Goal: Task Accomplishment & Management: Use online tool/utility

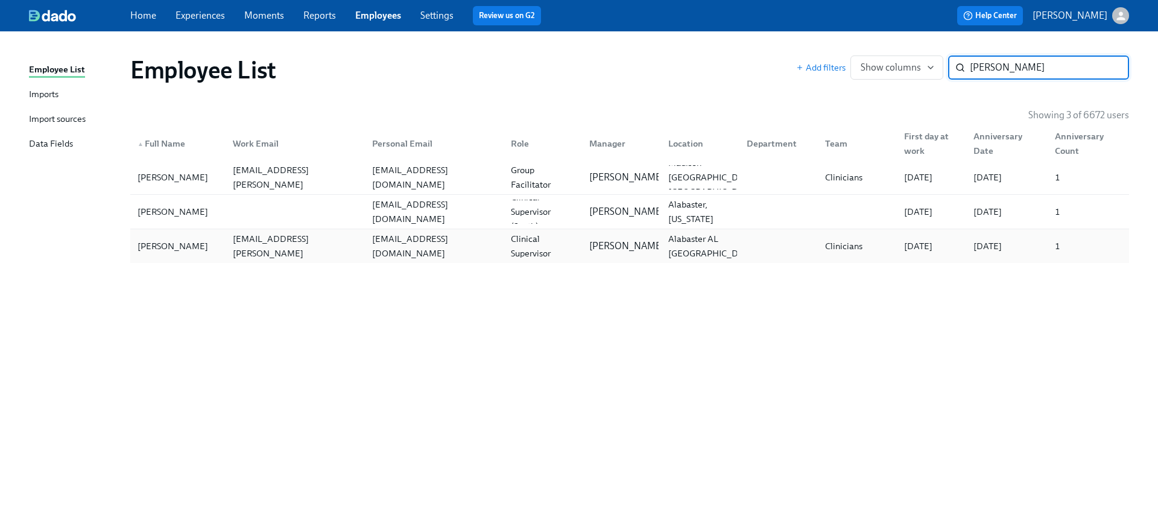
type input "[PERSON_NAME]"
click at [424, 239] on div "[EMAIL_ADDRESS][DOMAIN_NAME]" at bounding box center [434, 246] width 134 height 29
click at [422, 223] on div "[EMAIL_ADDRESS][DOMAIN_NAME]" at bounding box center [432, 212] width 139 height 24
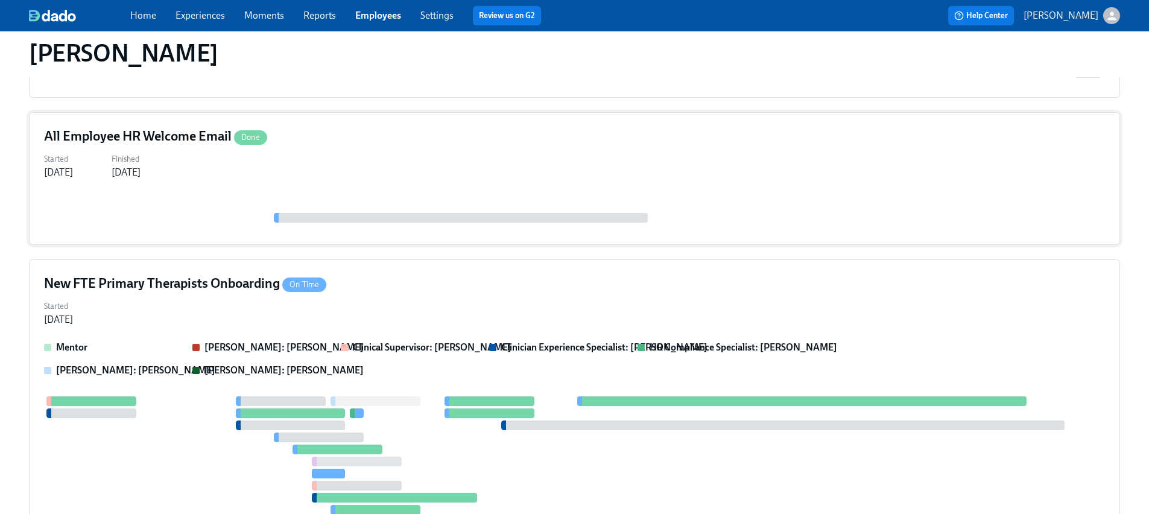
scroll to position [635, 0]
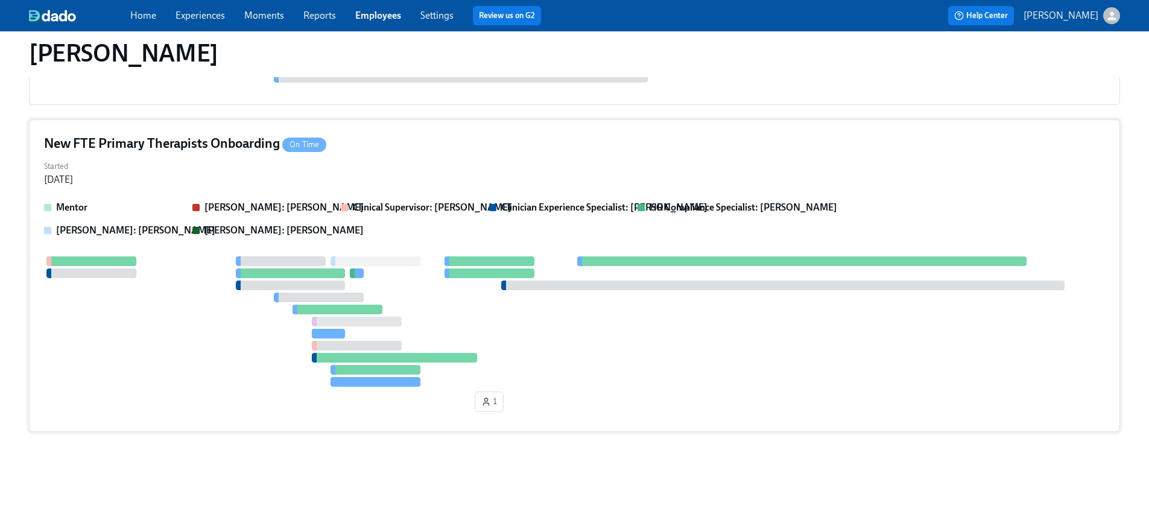
click at [537, 256] on div at bounding box center [574, 321] width 1061 height 130
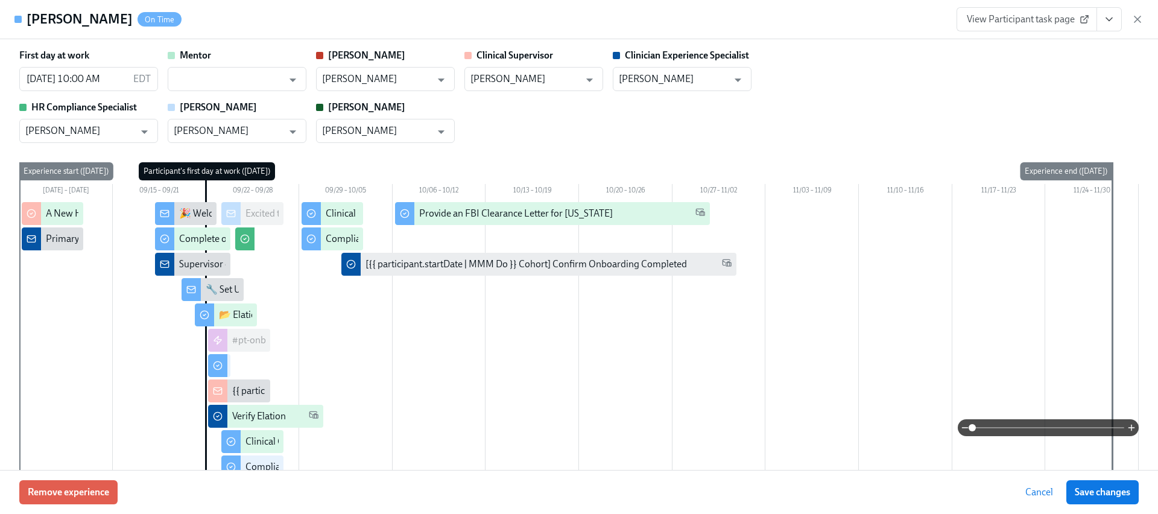
click at [1115, 26] on button "View task page" at bounding box center [1109, 19] width 25 height 24
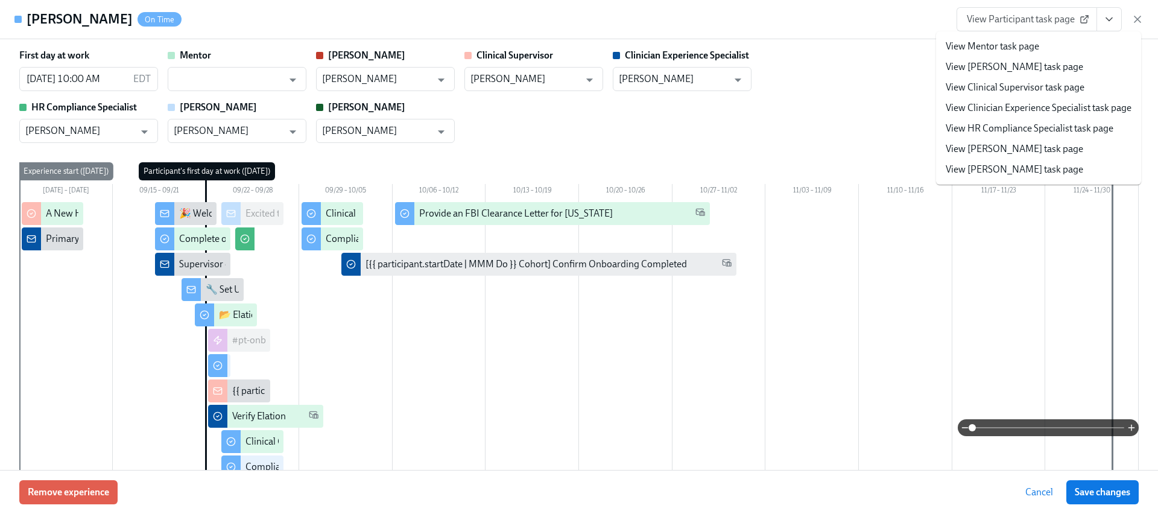
click at [1015, 127] on link "View HR Compliance Specialist task page" at bounding box center [1030, 128] width 168 height 13
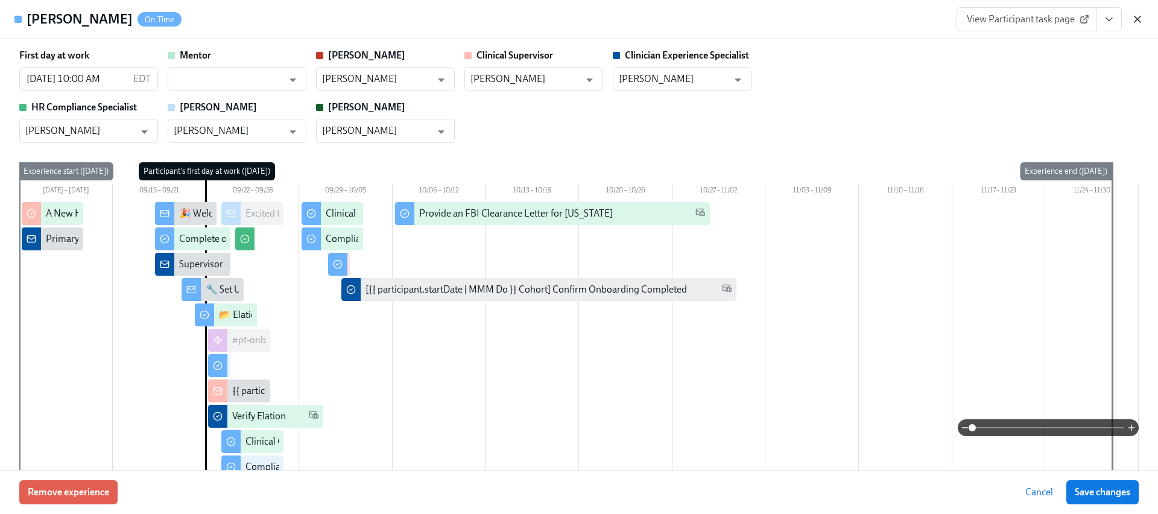
click at [1133, 19] on icon "button" at bounding box center [1138, 19] width 12 height 12
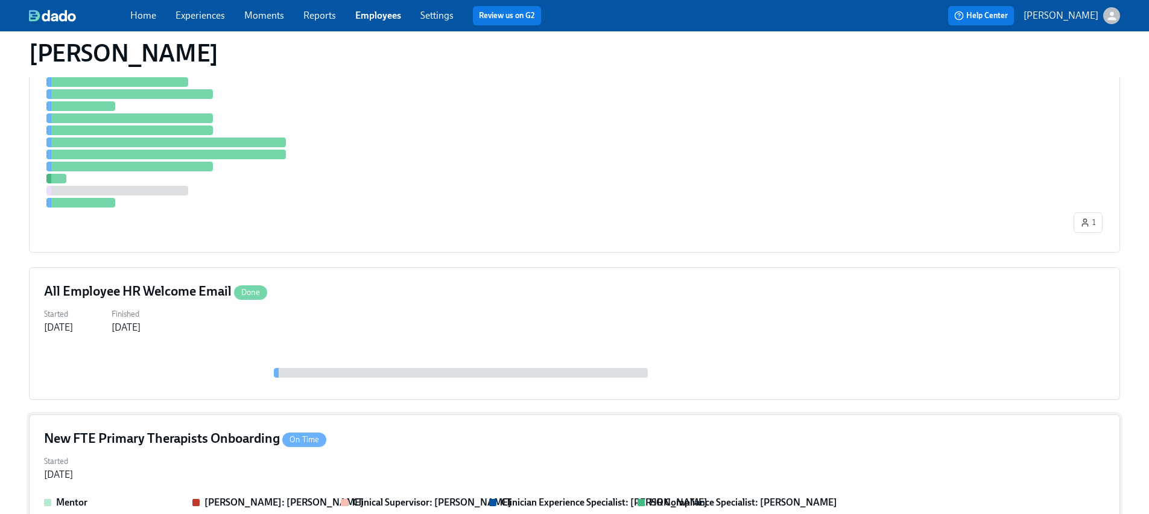
scroll to position [329, 0]
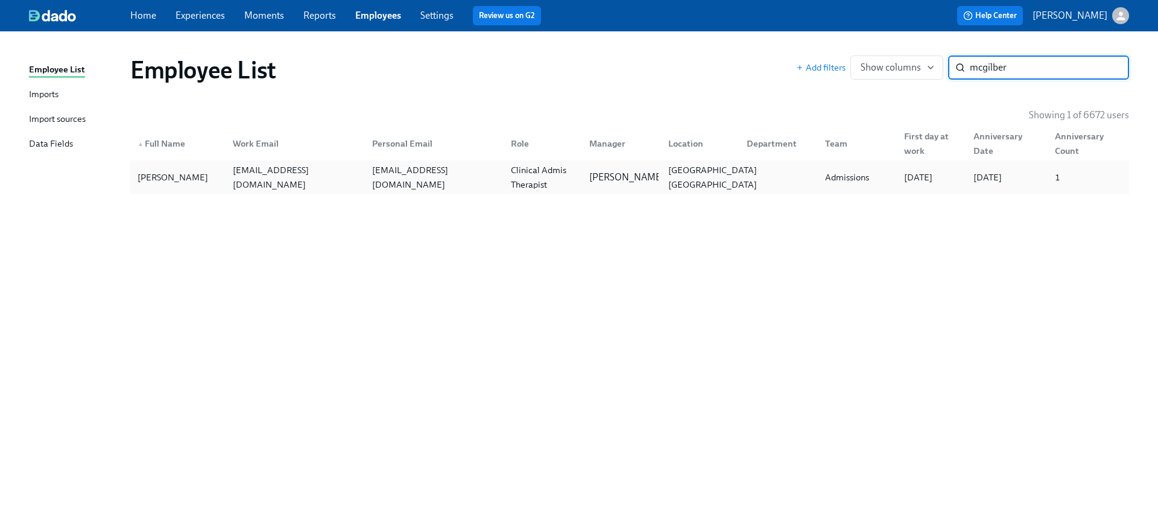
type input "mcgilber"
click at [659, 186] on div "[GEOGRAPHIC_DATA] [GEOGRAPHIC_DATA]" at bounding box center [698, 177] width 78 height 24
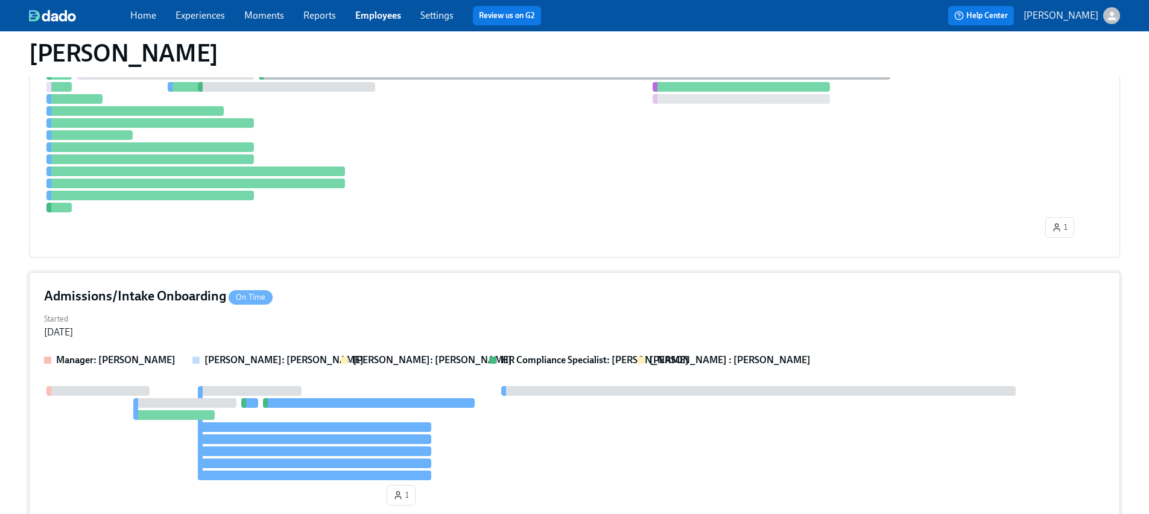
scroll to position [770, 0]
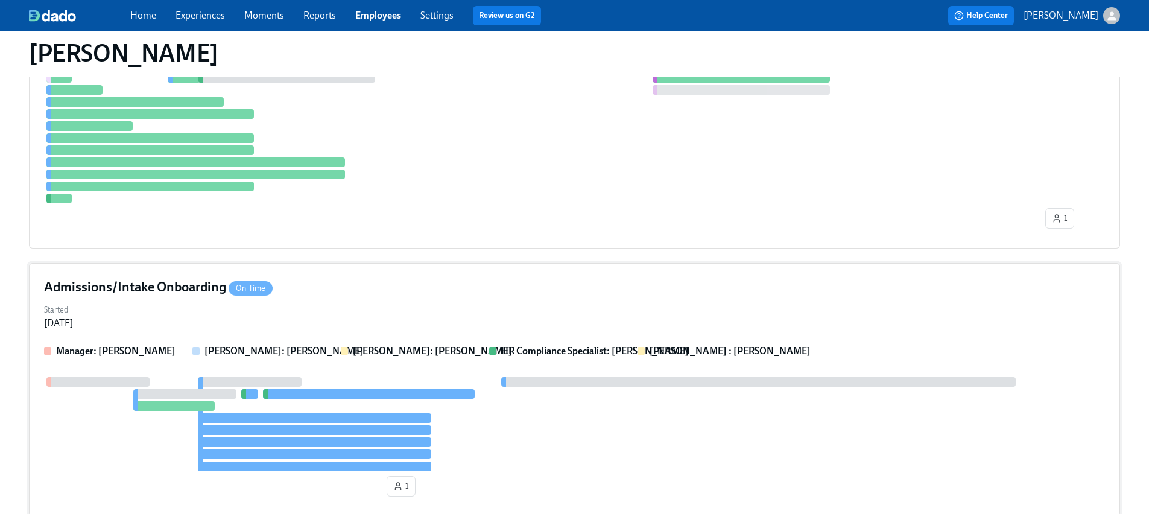
click at [450, 306] on div "Started [DATE]" at bounding box center [574, 315] width 1061 height 29
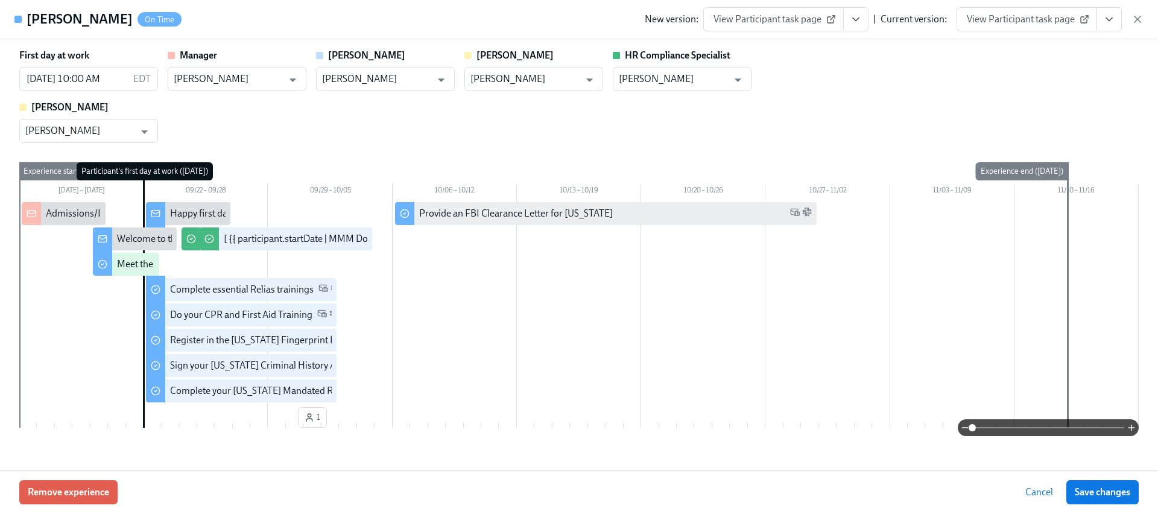
click at [1107, 16] on icon "View task page" at bounding box center [1109, 19] width 12 height 12
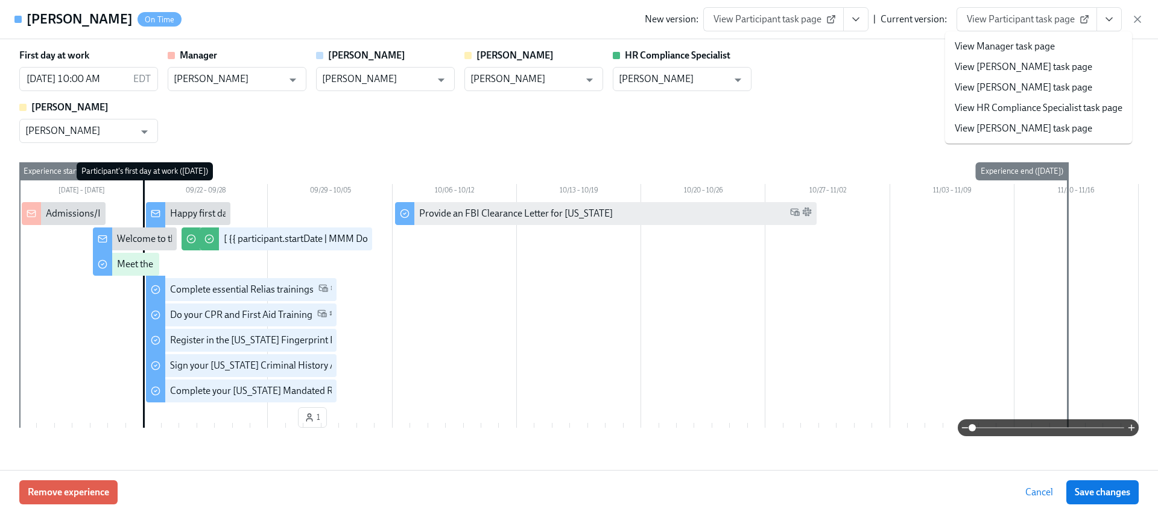
click at [1022, 112] on link "View HR Compliance Specialist task page" at bounding box center [1039, 107] width 168 height 13
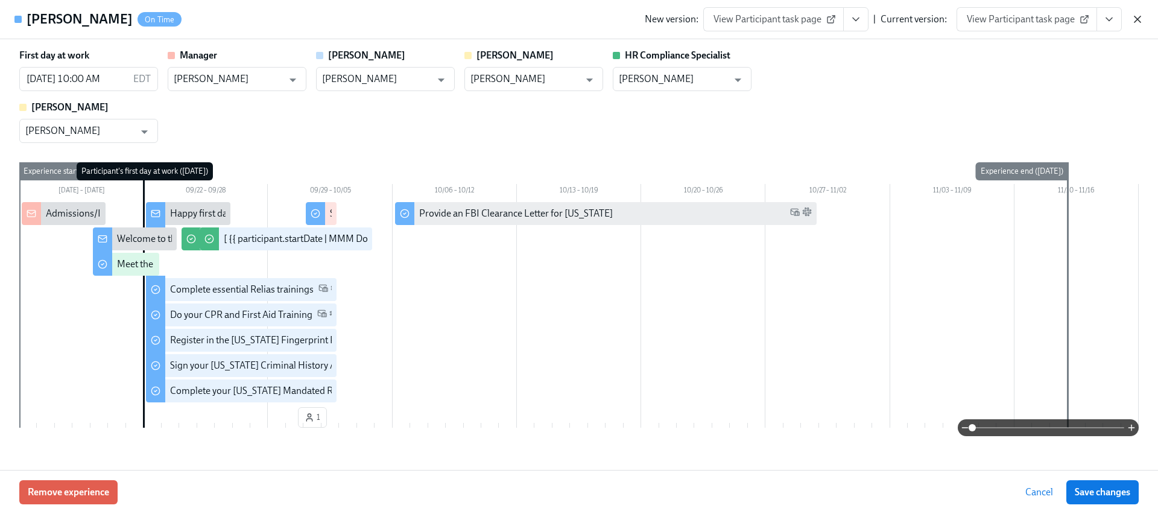
click at [1139, 13] on icon "button" at bounding box center [1138, 19] width 12 height 12
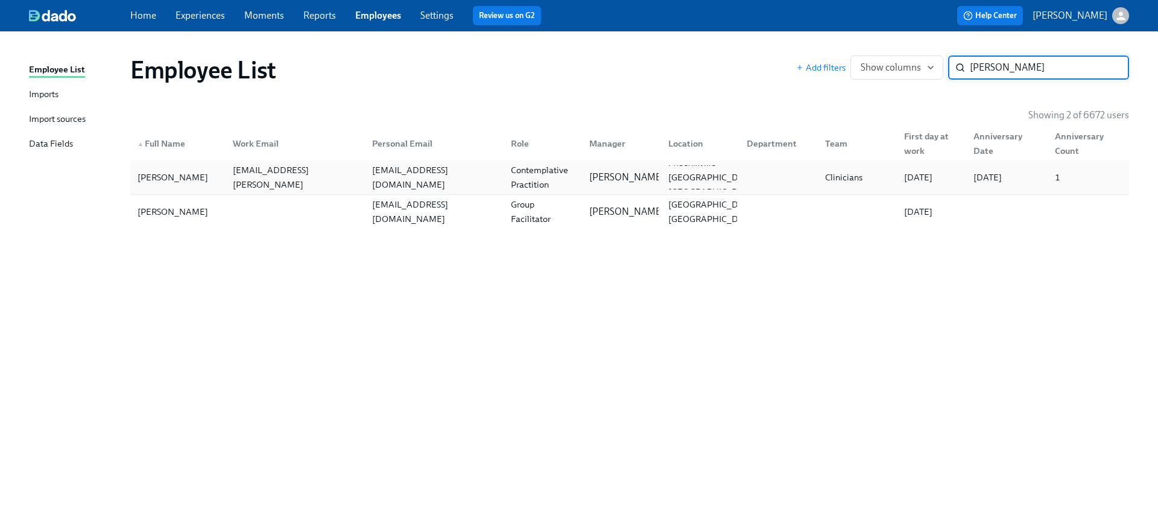
type input "[PERSON_NAME]"
click at [535, 170] on div "Contemplative Practition" at bounding box center [543, 177] width 74 height 29
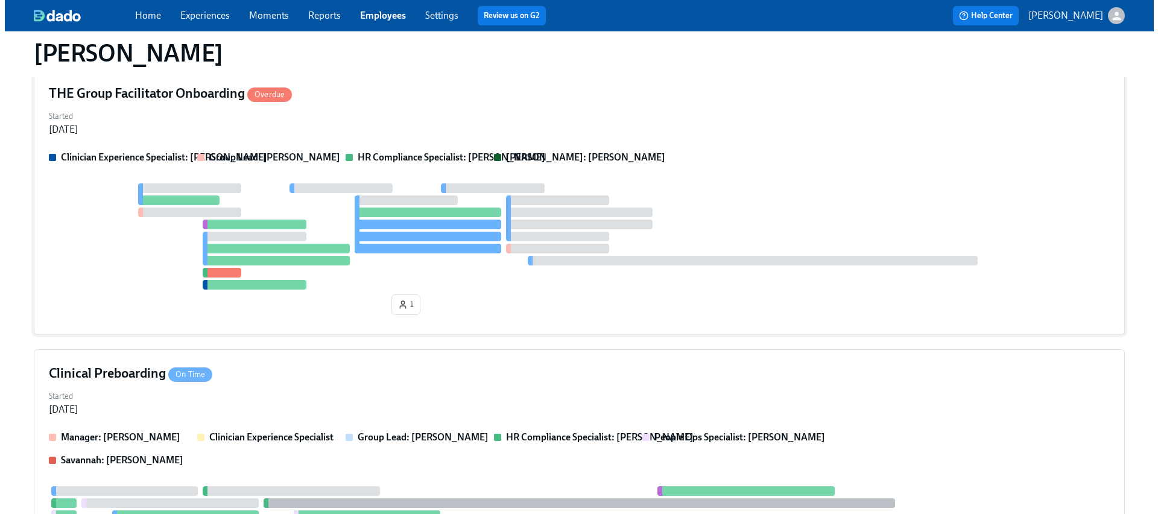
scroll to position [300, 0]
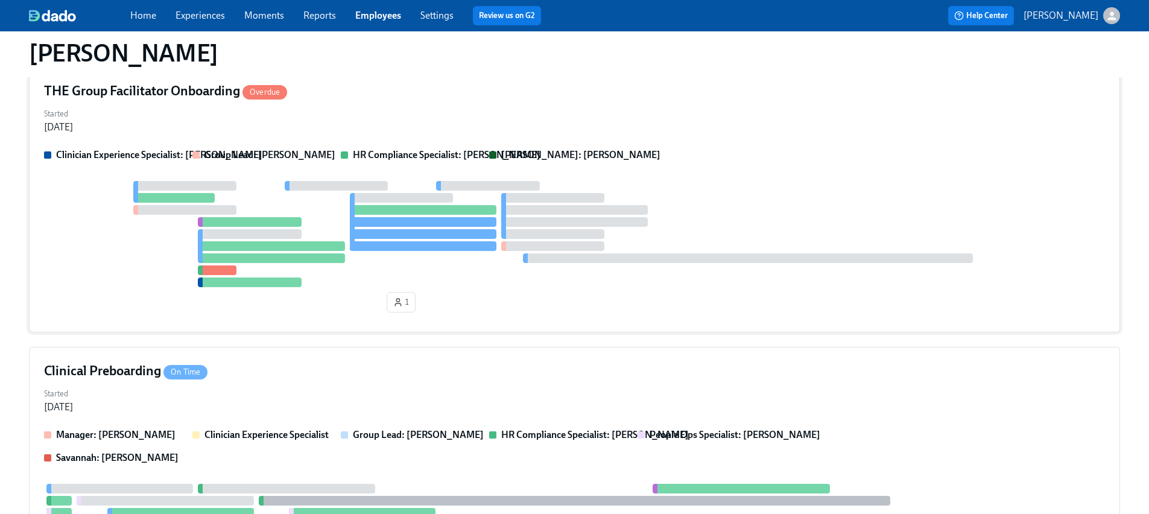
click at [354, 255] on div at bounding box center [574, 234] width 1061 height 106
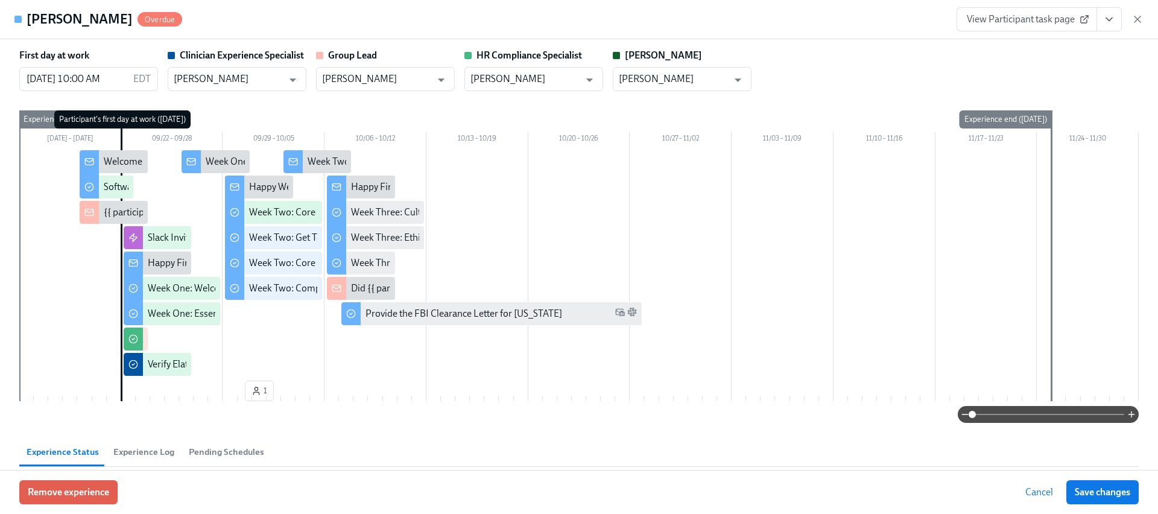
click at [1103, 21] on icon "View task page" at bounding box center [1109, 19] width 12 height 12
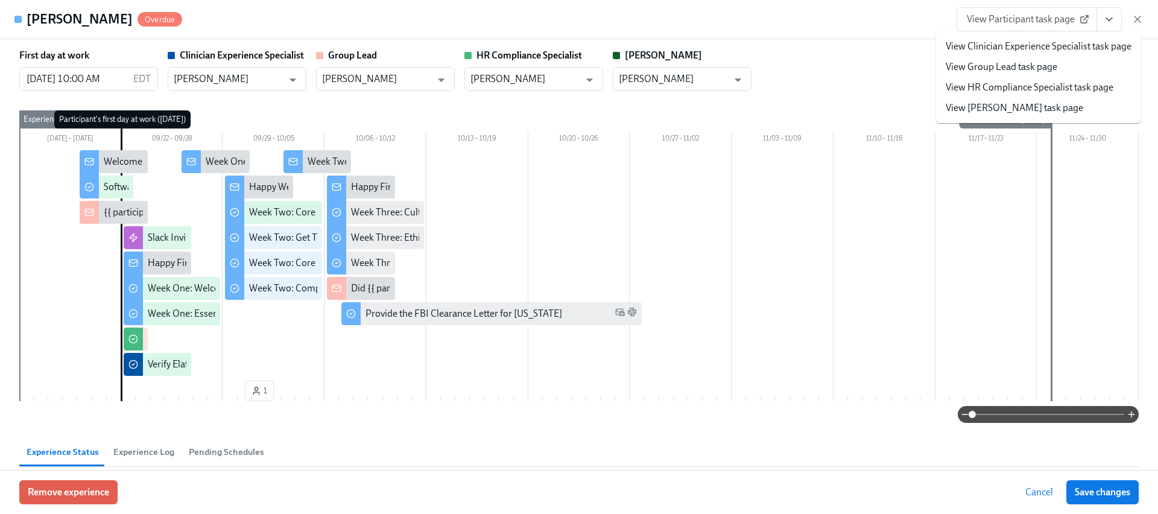
click at [1039, 83] on link "View HR Compliance Specialist task page" at bounding box center [1030, 87] width 168 height 13
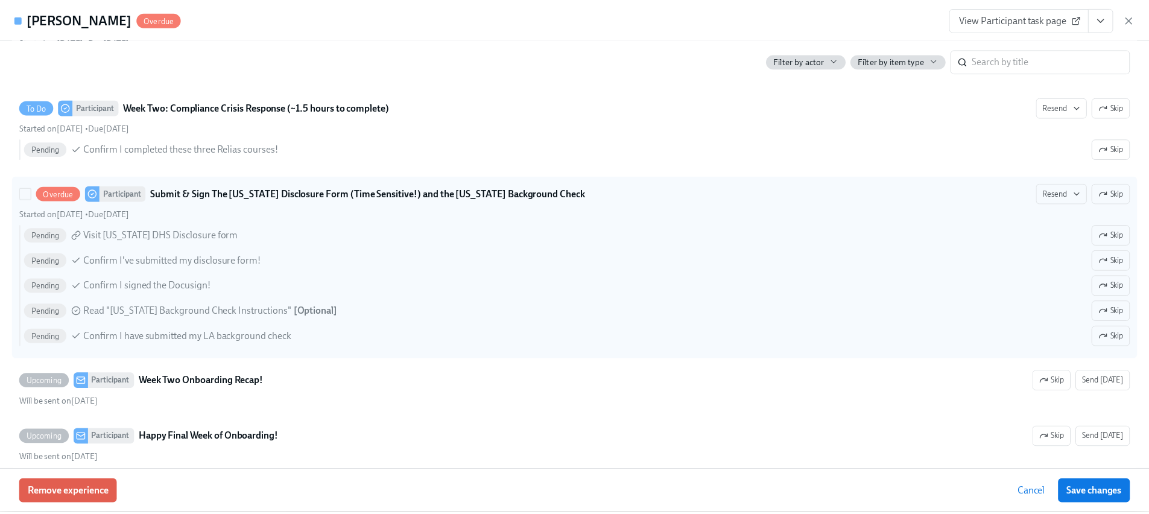
scroll to position [1888, 0]
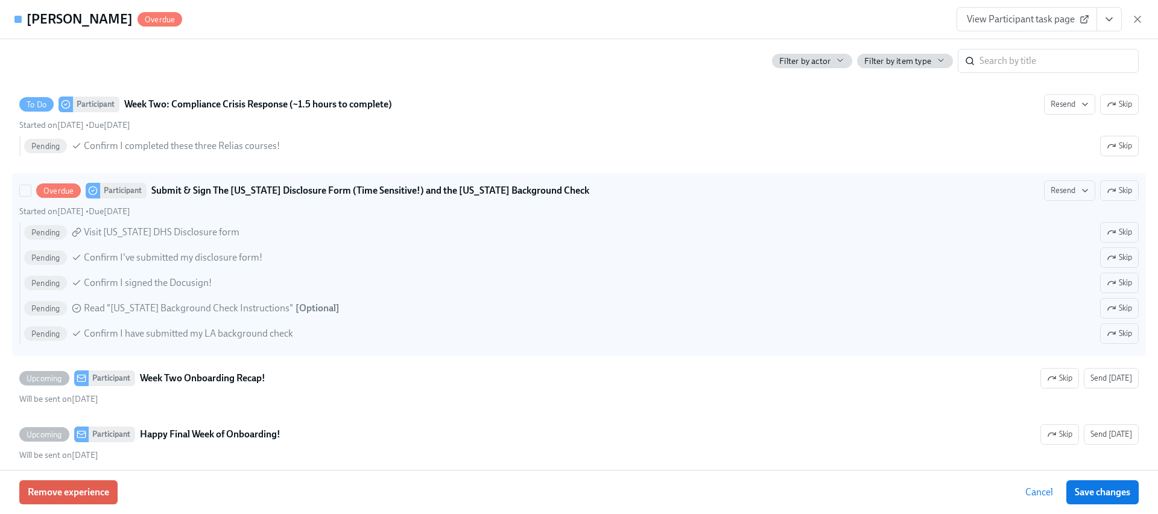
click at [641, 271] on div "Pending Visit [US_STATE] DHS Disclosure form Skip Pending Confirm I've submitte…" at bounding box center [578, 283] width 1119 height 122
click at [31, 196] on input "Overdue Participant Submit & Sign The [US_STATE] Disclosure Form (Time Sensitiv…" at bounding box center [25, 190] width 11 height 11
checkbox input "true"
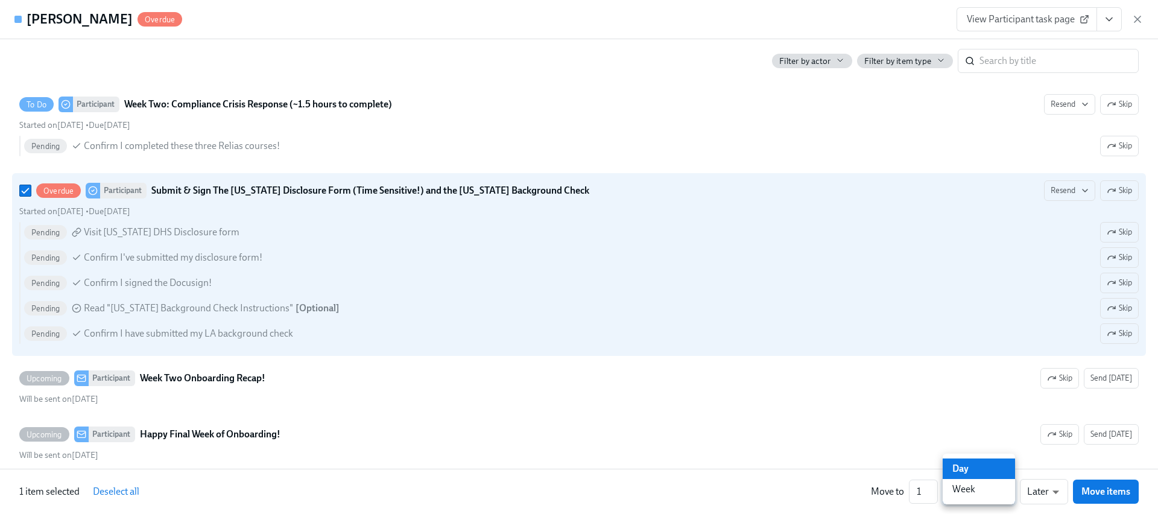
click at [1003, 482] on body "Home Experiences Moments Reports Employees Settings Review us on G2 Help Center…" at bounding box center [579, 233] width 1158 height 1066
drag, startPoint x: 922, startPoint y: 481, endPoint x: 928, endPoint y: 485, distance: 7.4
click at [923, 481] on div at bounding box center [579, 257] width 1158 height 514
click at [933, 489] on input "2" at bounding box center [923, 492] width 29 height 24
type input "3"
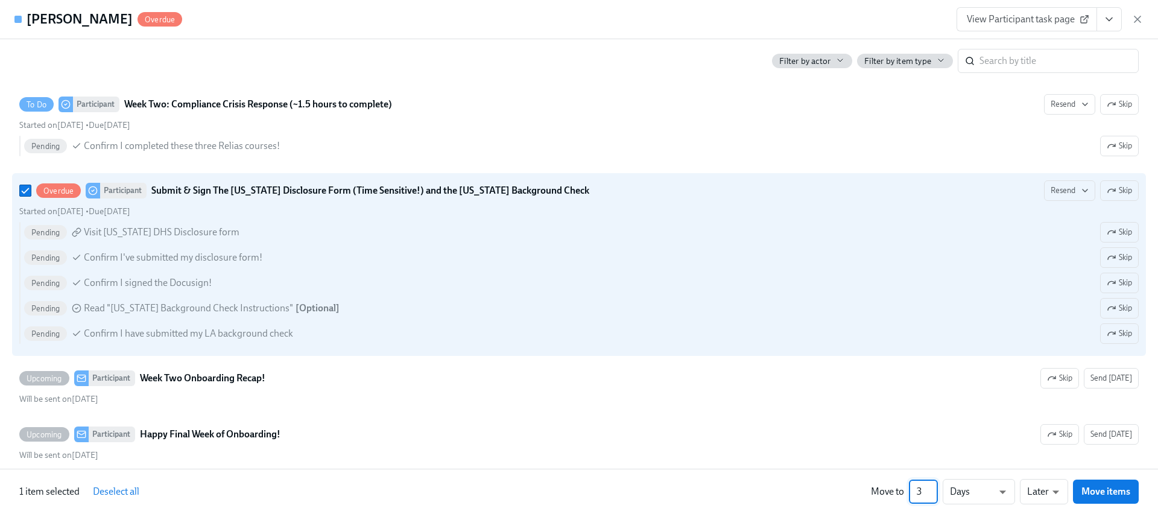
click at [932, 489] on input "3" at bounding box center [923, 492] width 29 height 24
click at [1096, 488] on span "Move items" at bounding box center [1105, 492] width 49 height 12
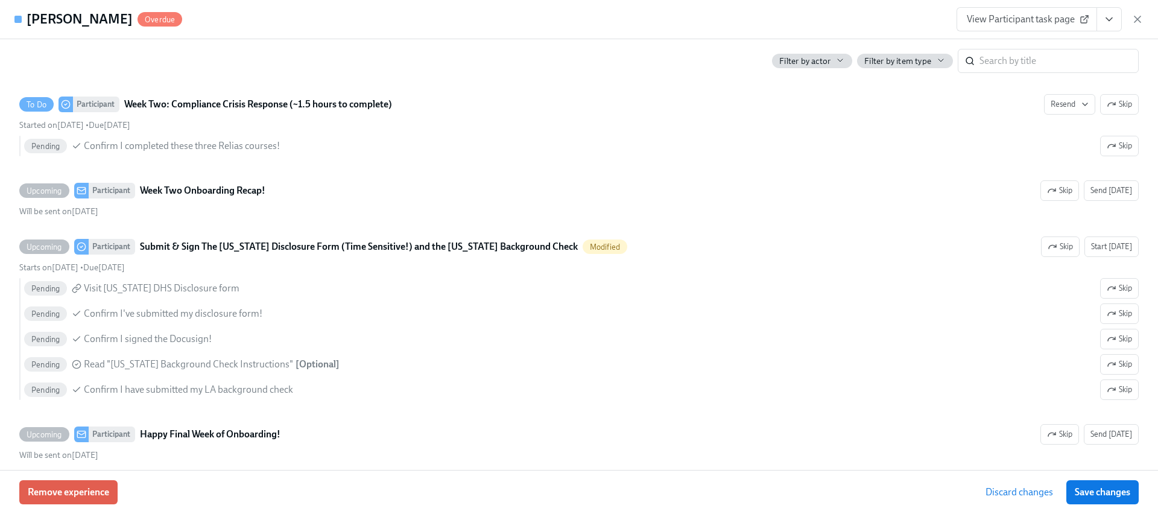
click at [1007, 496] on span "Discard changes" at bounding box center [1020, 492] width 68 height 12
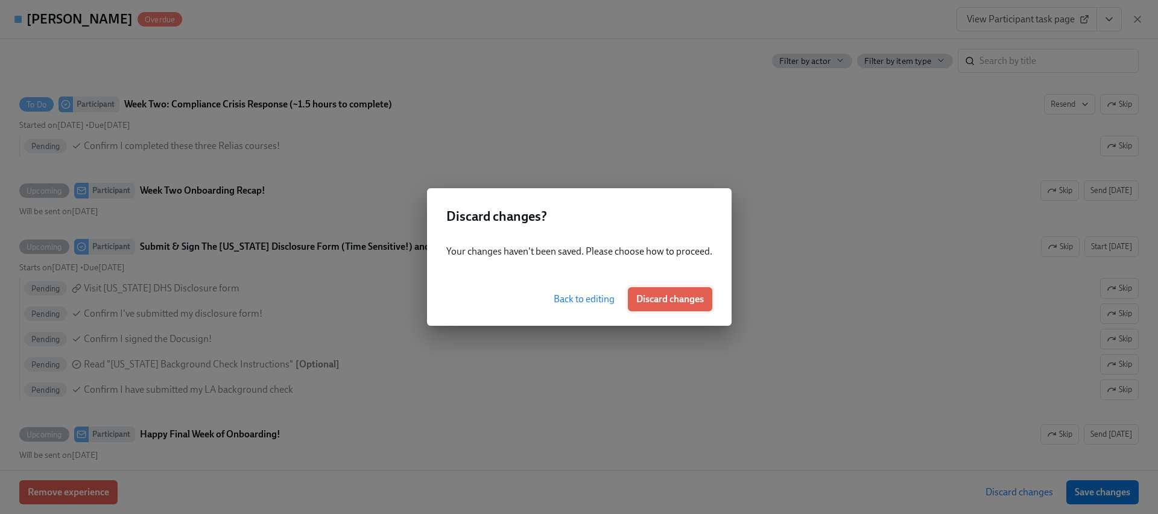
click at [667, 300] on span "Discard changes" at bounding box center [670, 299] width 68 height 12
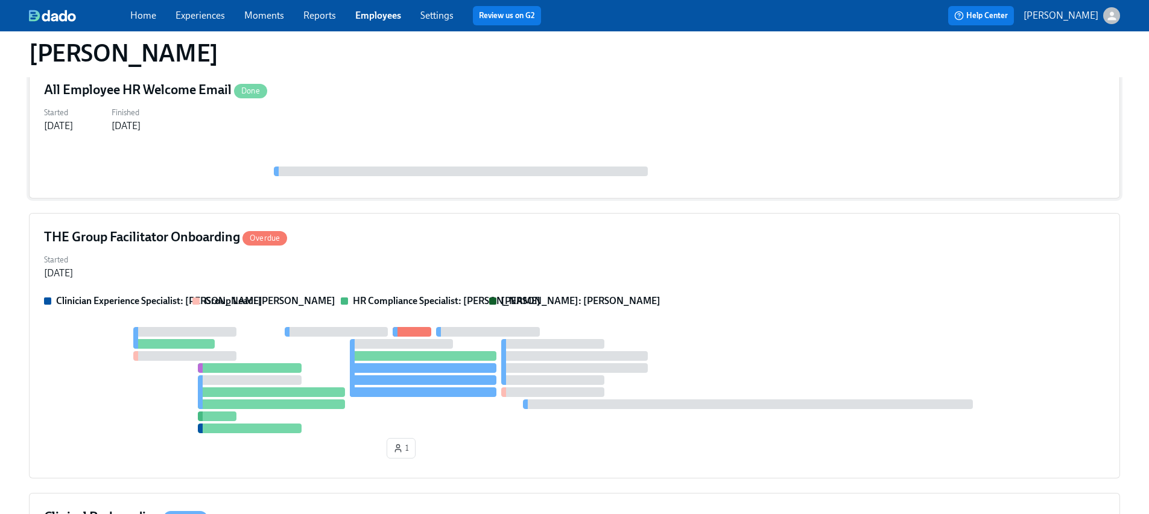
scroll to position [138, 0]
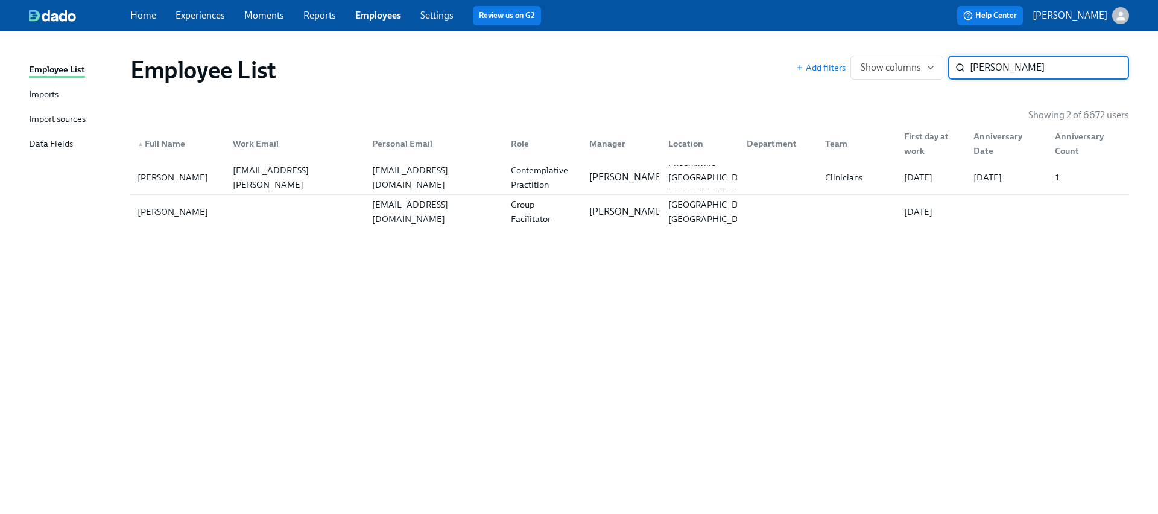
click at [1087, 73] on input "[PERSON_NAME]" at bounding box center [1049, 67] width 159 height 24
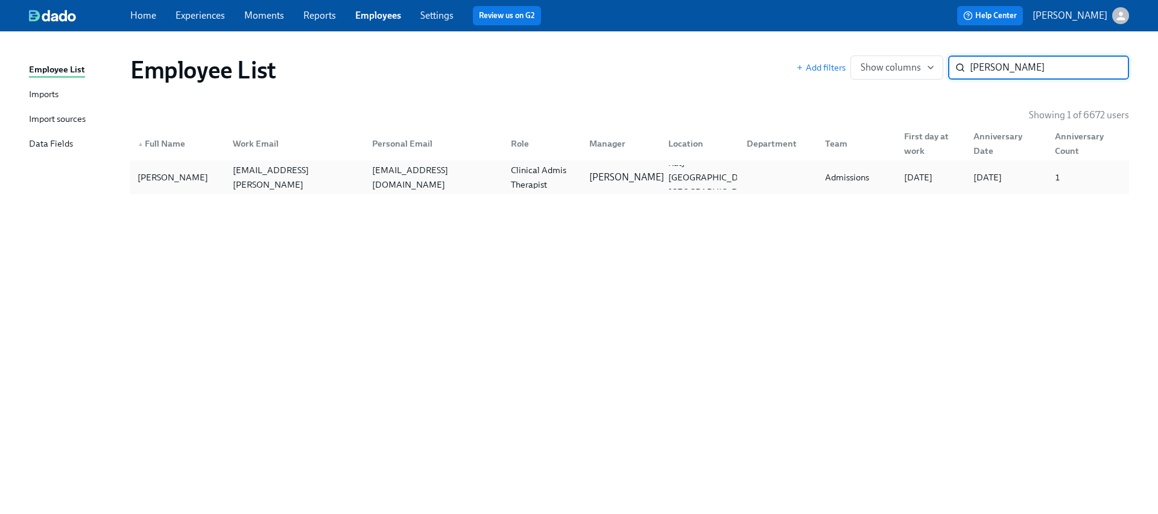
type input "[PERSON_NAME]"
click at [624, 169] on div "[PERSON_NAME]" at bounding box center [619, 177] width 78 height 24
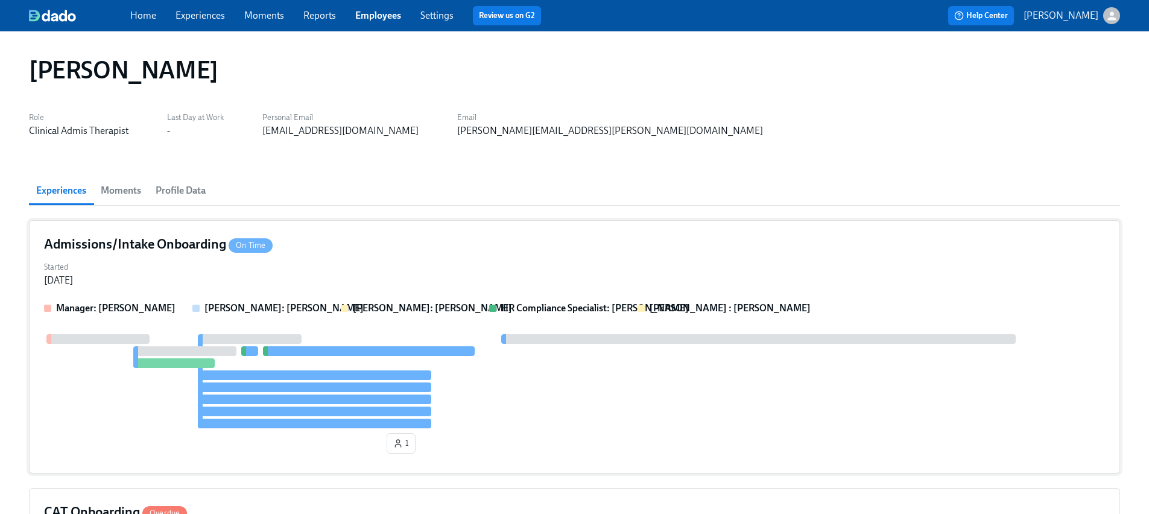
scroll to position [2, 0]
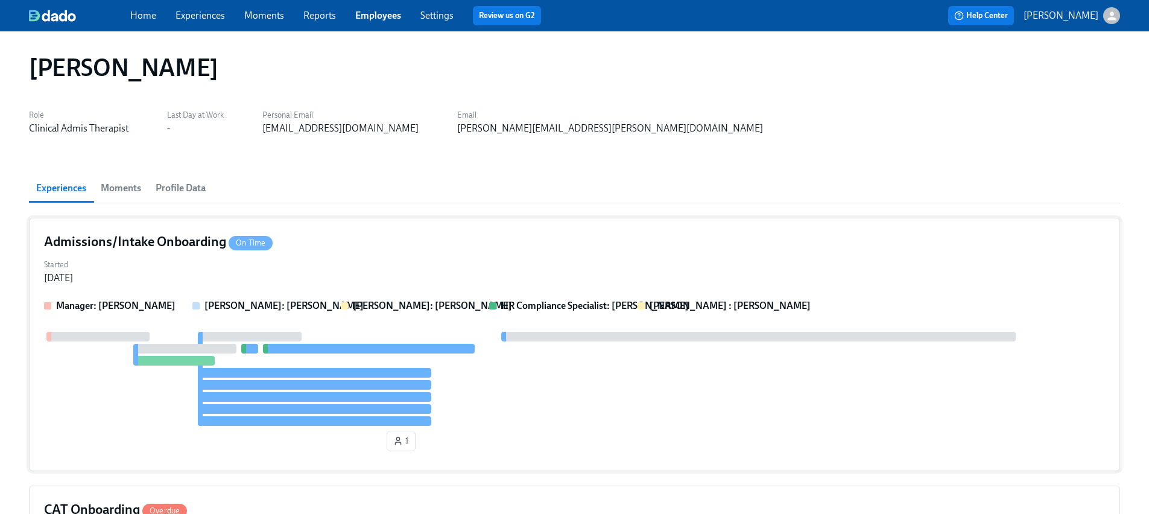
click at [636, 261] on div "Started [DATE]" at bounding box center [574, 270] width 1061 height 29
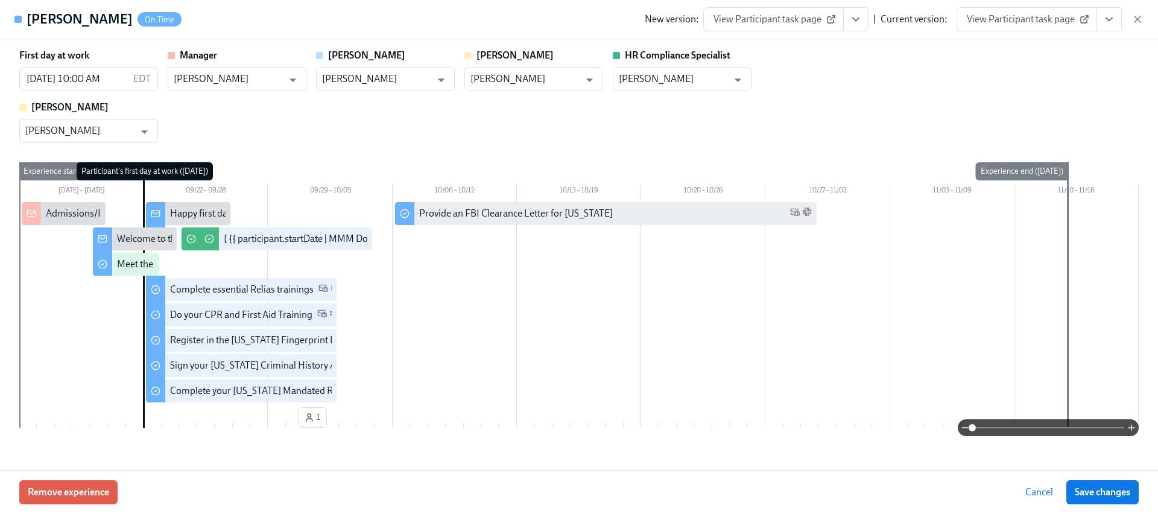
click at [1106, 12] on button "View task page" at bounding box center [1109, 19] width 25 height 24
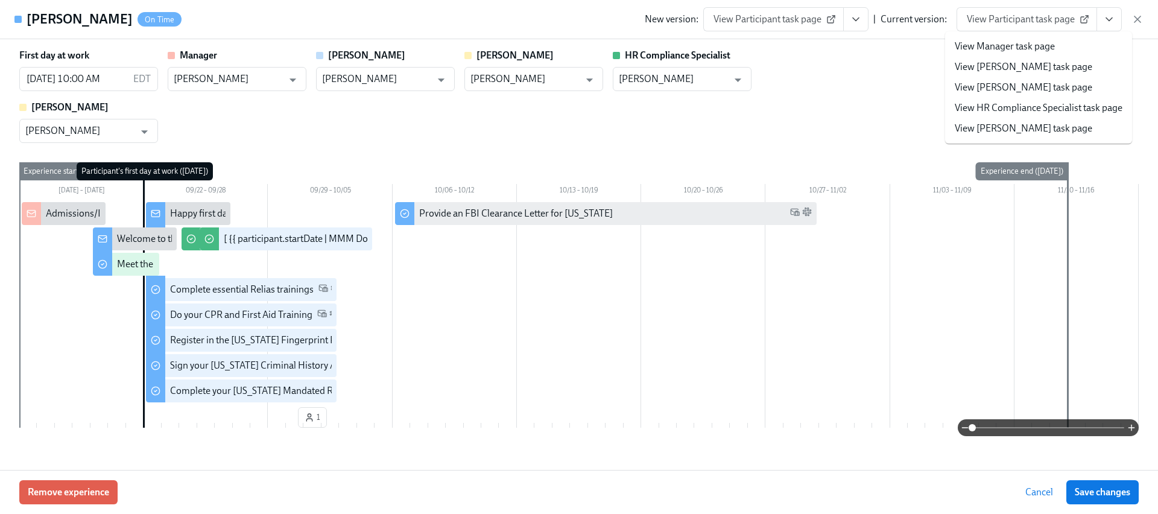
click at [1039, 98] on li "View HR Compliance Specialist task page" at bounding box center [1038, 108] width 187 height 21
click at [1074, 108] on link "View HR Compliance Specialist task page" at bounding box center [1039, 107] width 168 height 13
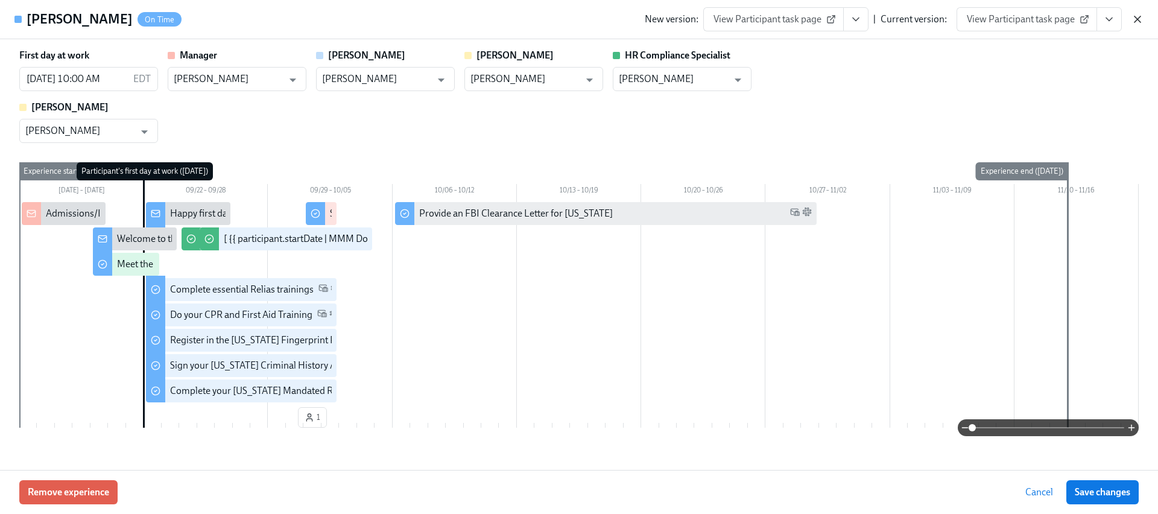
click at [1139, 22] on icon "button" at bounding box center [1138, 19] width 12 height 12
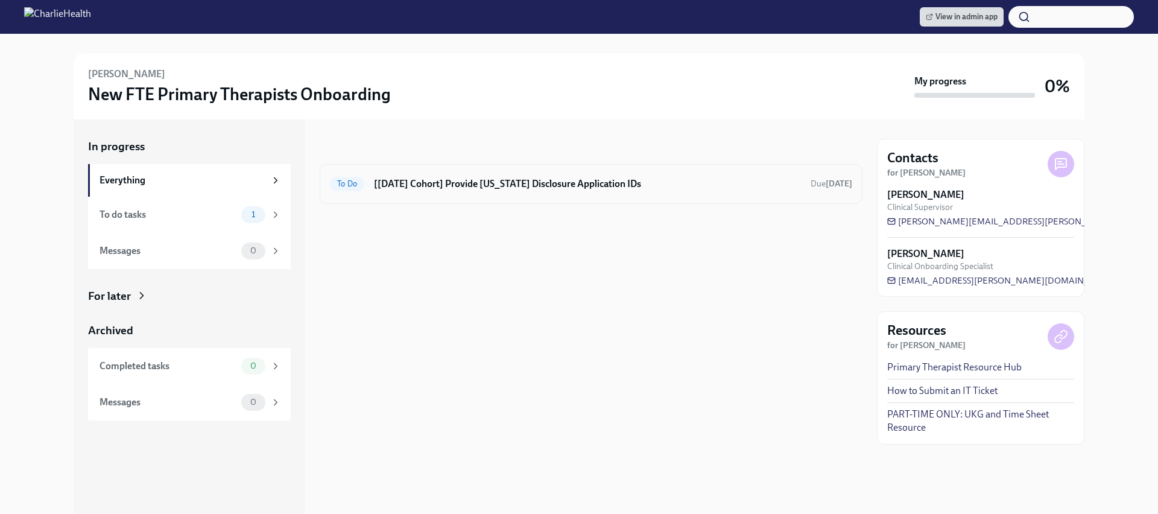
click at [502, 186] on h6 "[[DATE] Cohort] Provide [US_STATE] Disclosure Application IDs" at bounding box center [587, 183] width 427 height 13
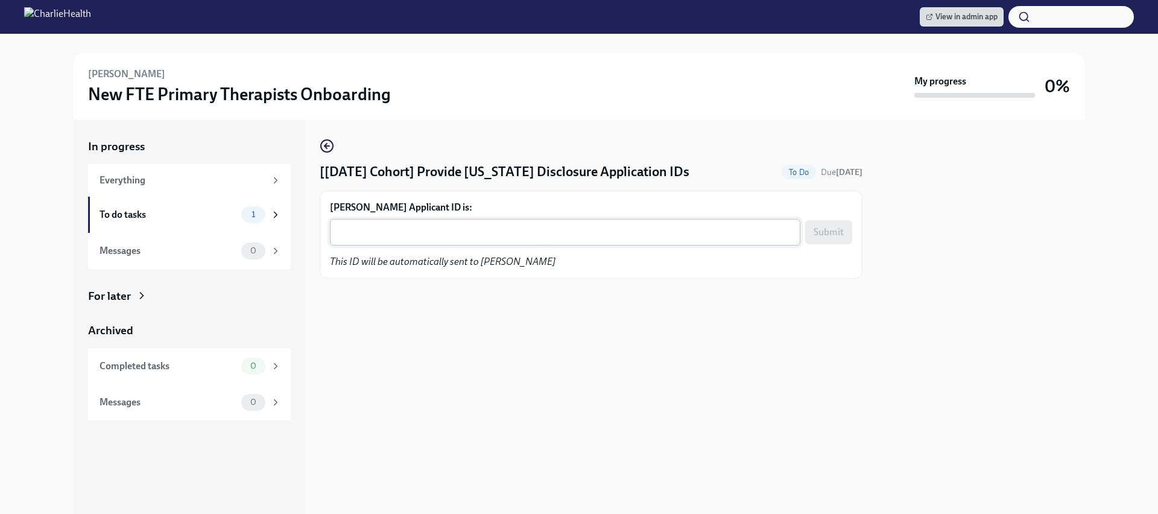
click at [457, 234] on textarea "Whitney McDaniel's Applicant ID is:" at bounding box center [565, 232] width 456 height 14
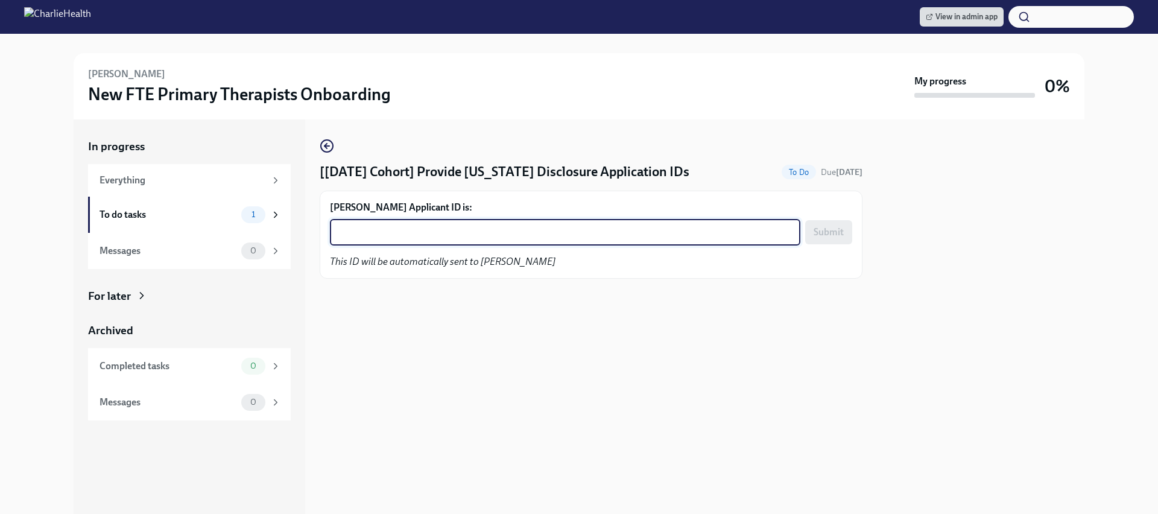
paste textarea "1254705"
type textarea "1254705"
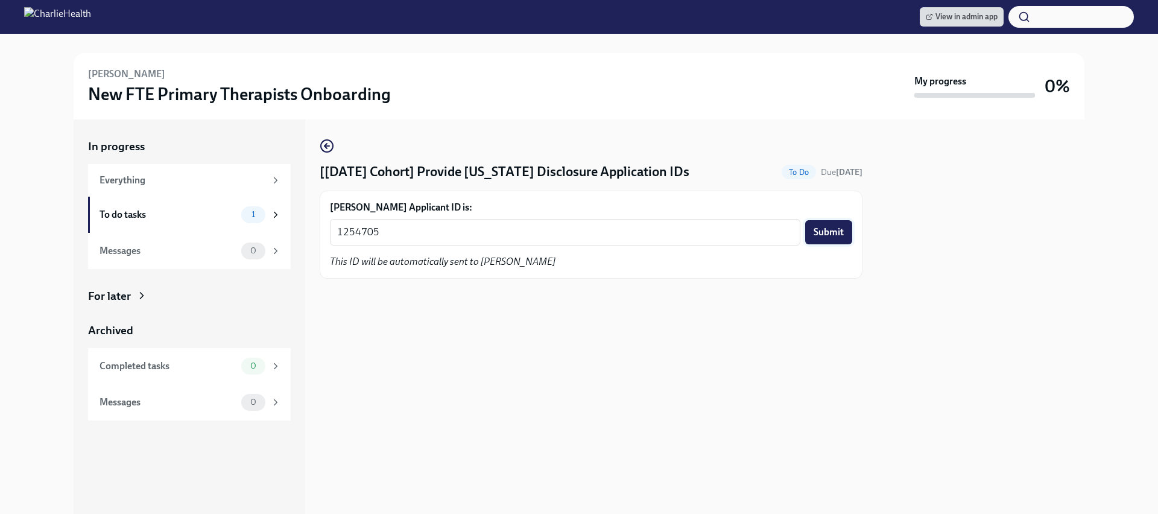
click at [841, 223] on button "Submit" at bounding box center [828, 232] width 47 height 24
